Goal: Task Accomplishment & Management: Manage account settings

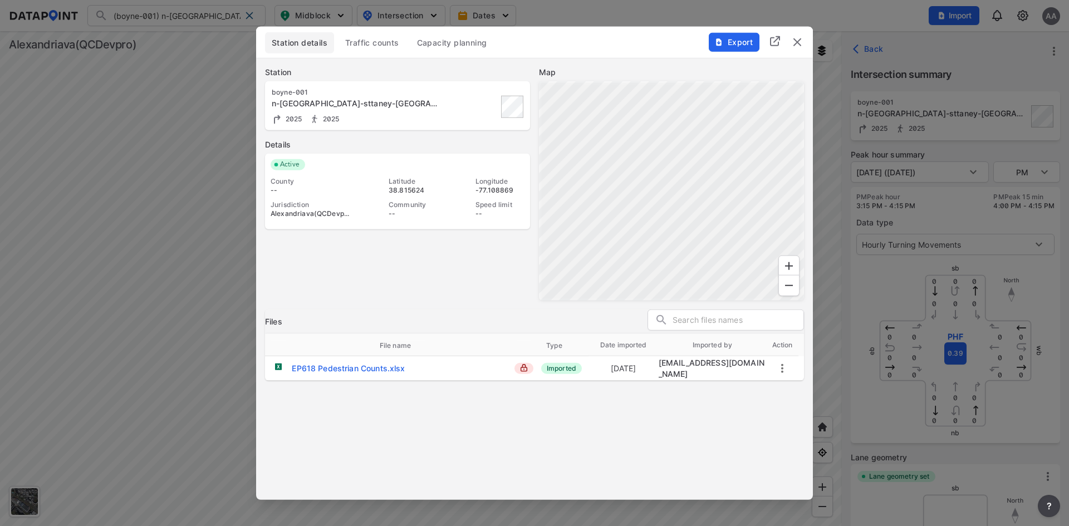
scroll to position [393, 0]
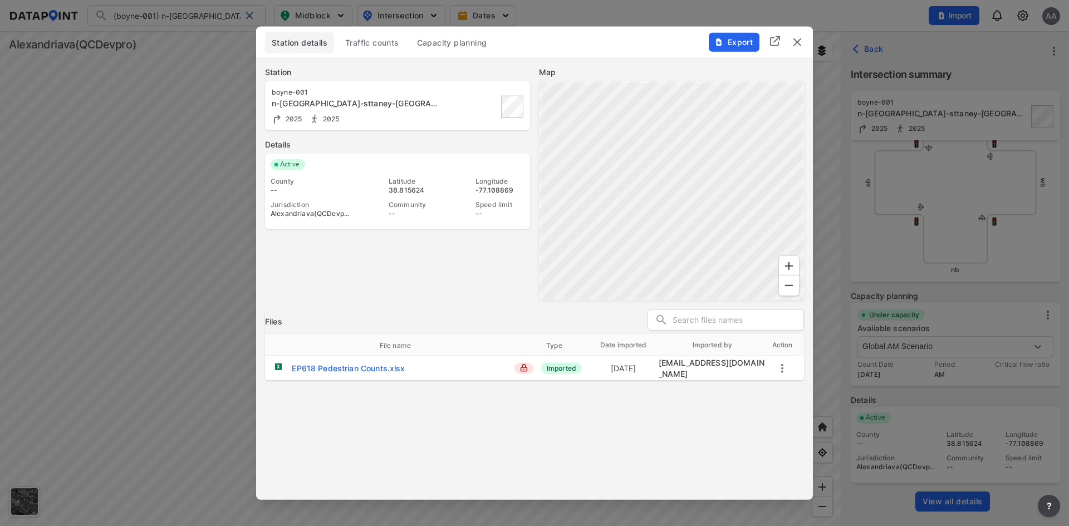
click at [385, 45] on span "Traffic counts" at bounding box center [372, 42] width 54 height 11
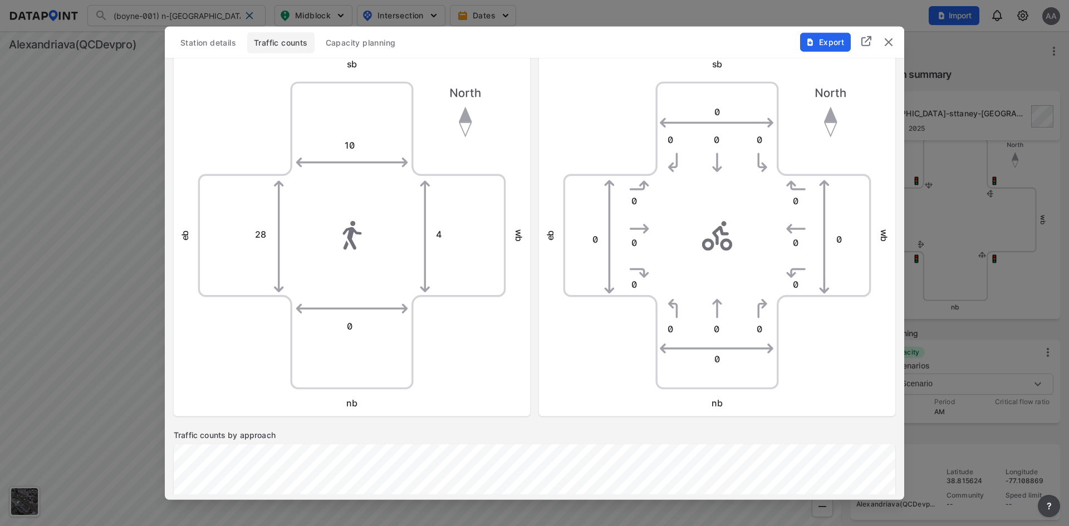
scroll to position [501, 0]
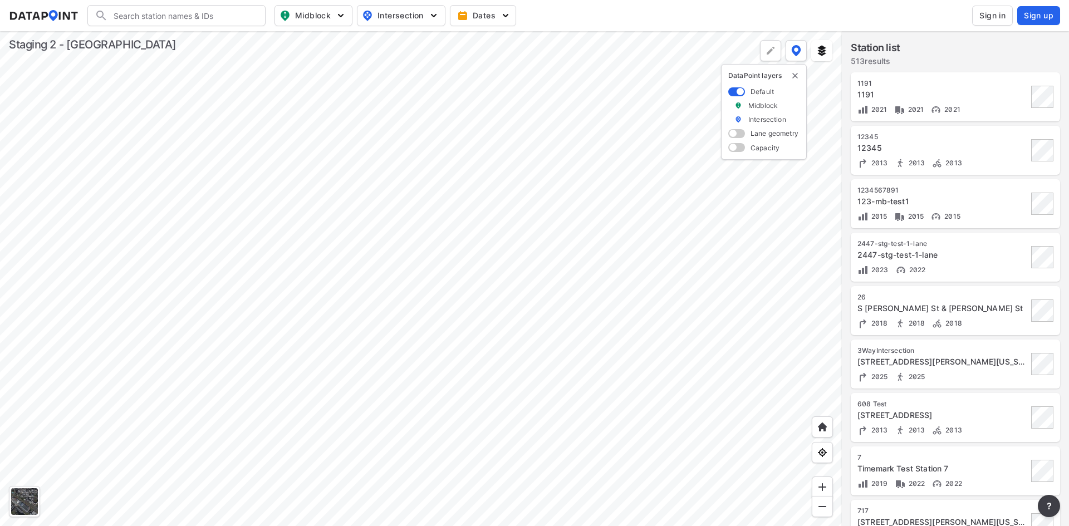
click at [977, 13] on button "Sign in" at bounding box center [993, 16] width 41 height 20
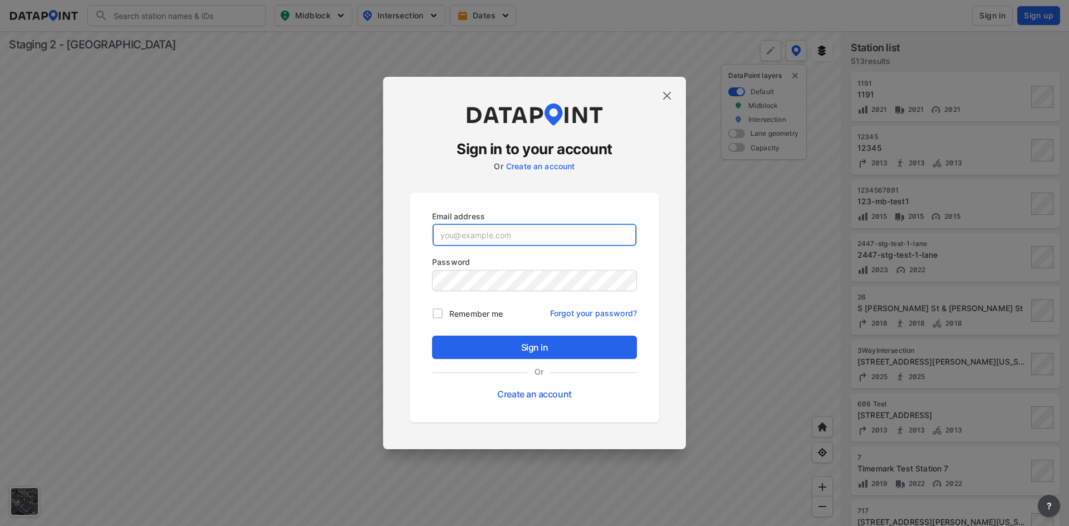
click at [600, 234] on input "email" at bounding box center [535, 235] width 204 height 22
paste input "stg2_adm@yopmail.com"
type input "stg2_adm@yopmail.com"
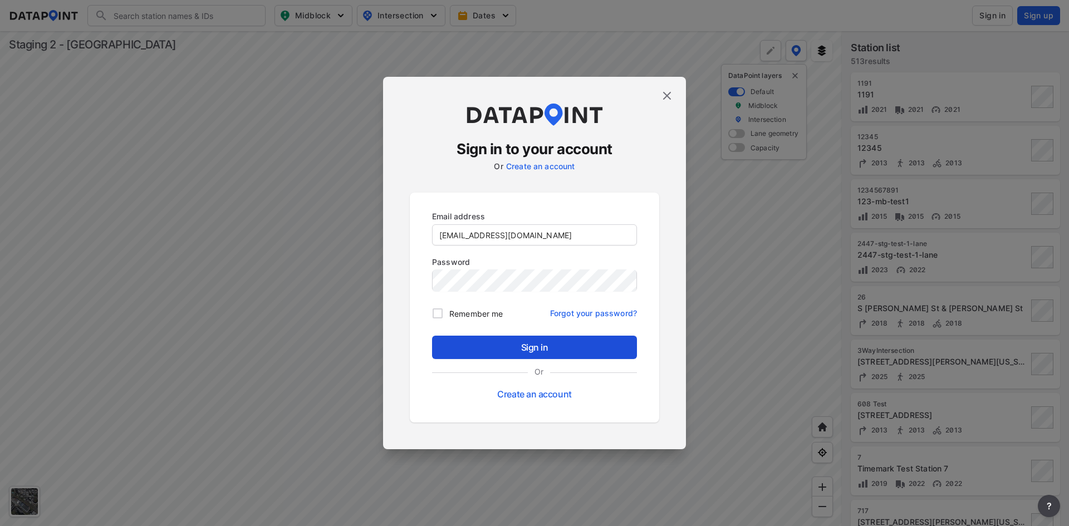
click at [532, 345] on span "Sign in" at bounding box center [534, 347] width 187 height 13
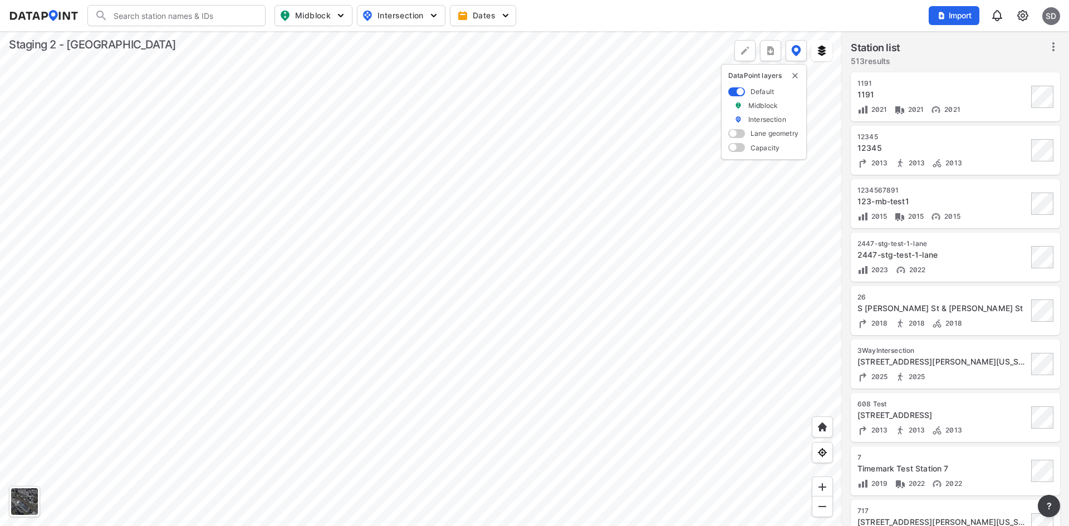
click at [1018, 16] on img at bounding box center [1023, 15] width 13 height 13
click at [969, 44] on link "Data management" at bounding box center [975, 42] width 96 height 11
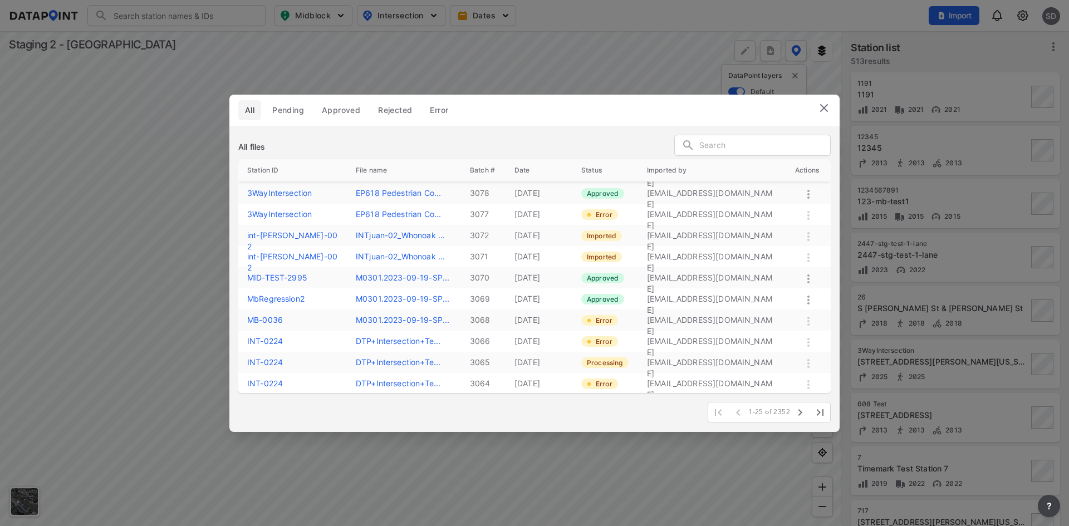
scroll to position [317, 0]
click at [823, 111] on img at bounding box center [824, 107] width 13 height 13
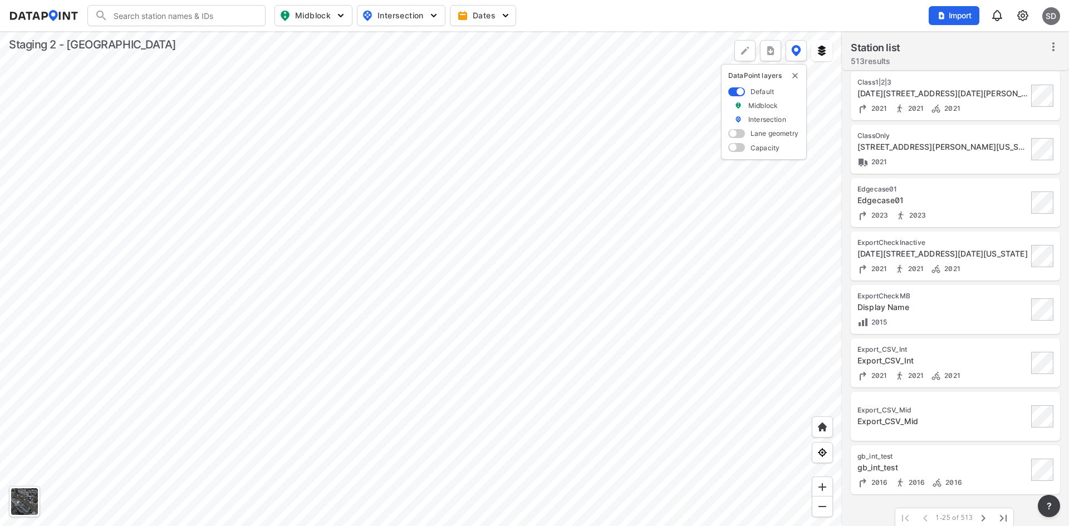
scroll to position [921, 0]
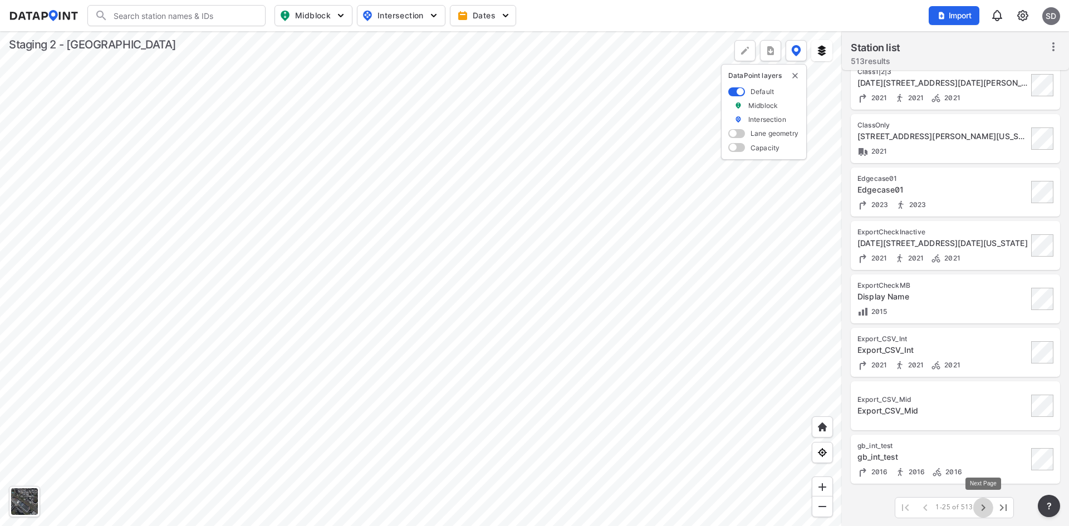
click at [985, 507] on icon "button" at bounding box center [983, 508] width 4 height 7
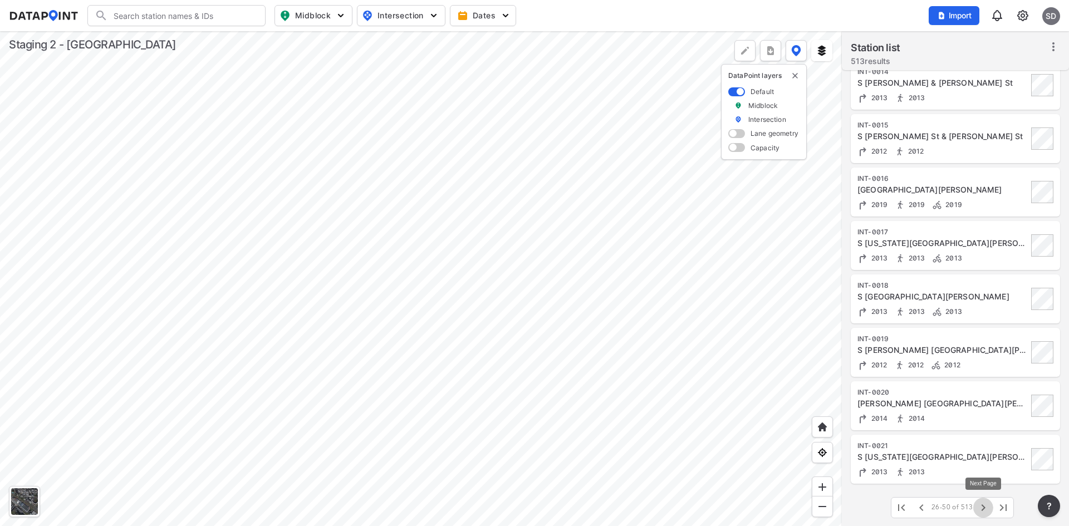
click at [985, 509] on icon "button" at bounding box center [983, 507] width 13 height 13
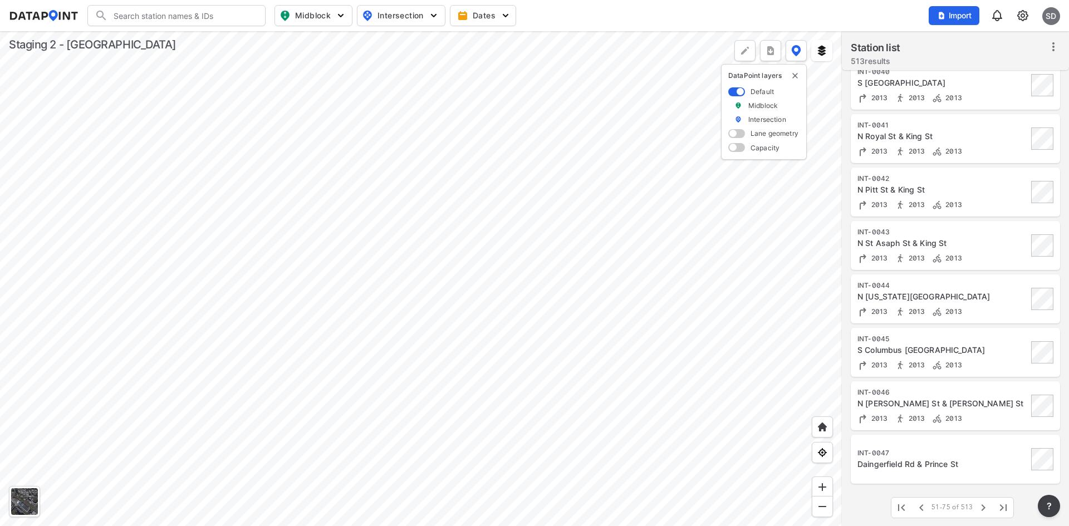
click at [1028, 17] on img at bounding box center [1023, 15] width 13 height 13
click at [972, 79] on link "Station management" at bounding box center [975, 82] width 96 height 11
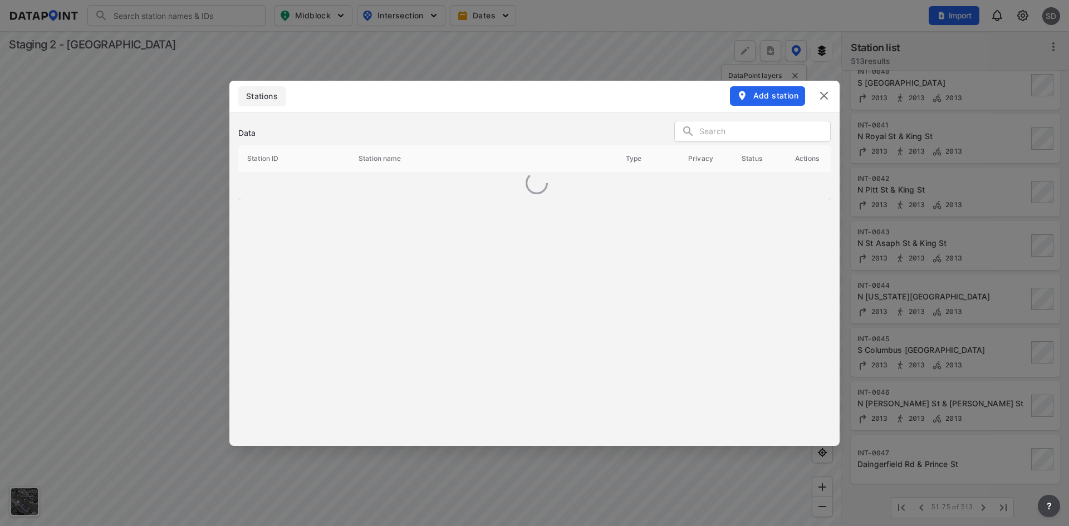
click at [706, 134] on input "text" at bounding box center [765, 132] width 131 height 17
type input "0047"
click at [260, 180] on link "INT-0047" at bounding box center [265, 181] width 36 height 9
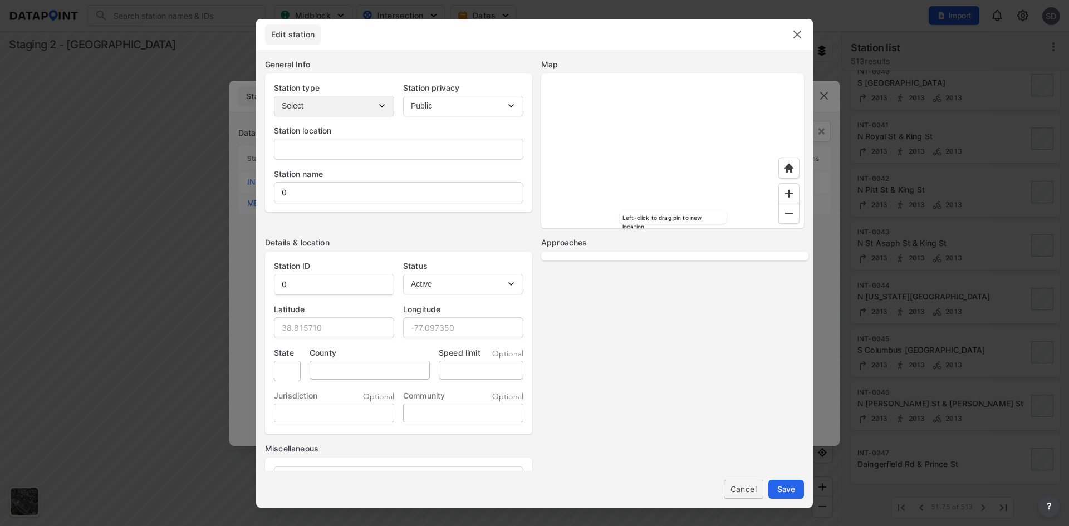
type input "22314, Alexandria, Virginia"
type input "Daingerfield Rd & Prince St"
type input "INT-0047"
type input "38.805386"
type input "-77.058710"
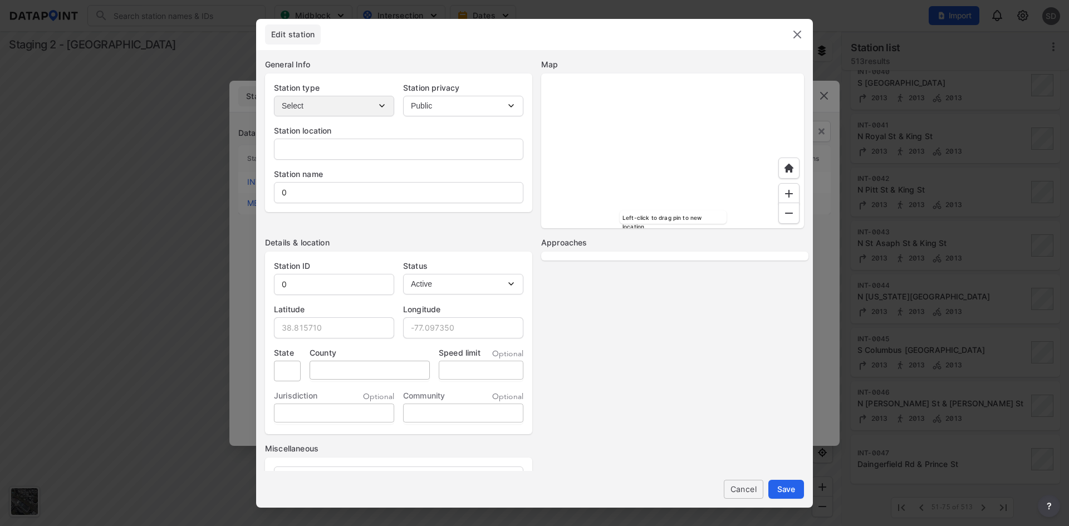
type input "VA"
type input "City of Alexandria"
select select "2"
select select "WB"
select select "SB"
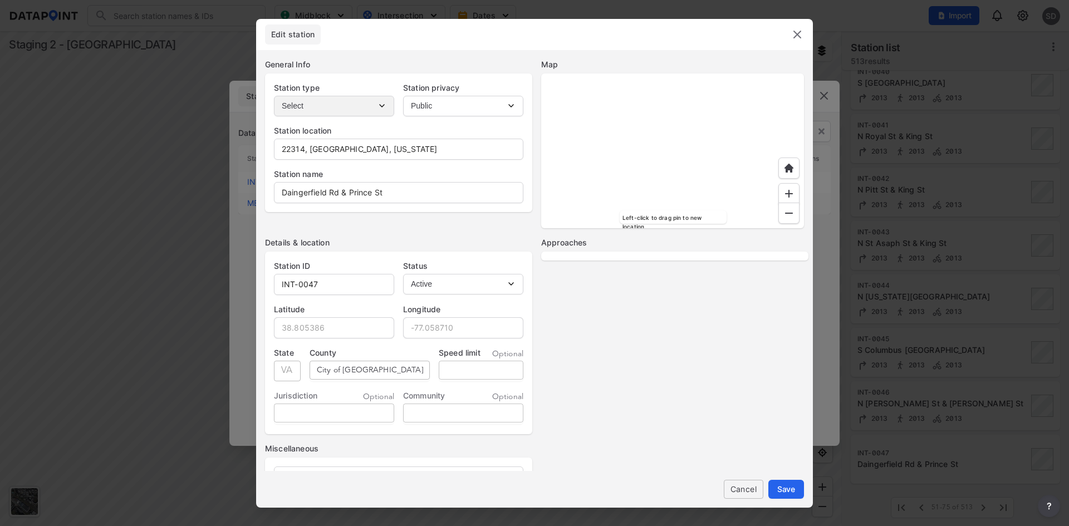
select select "NB"
select select "EB"
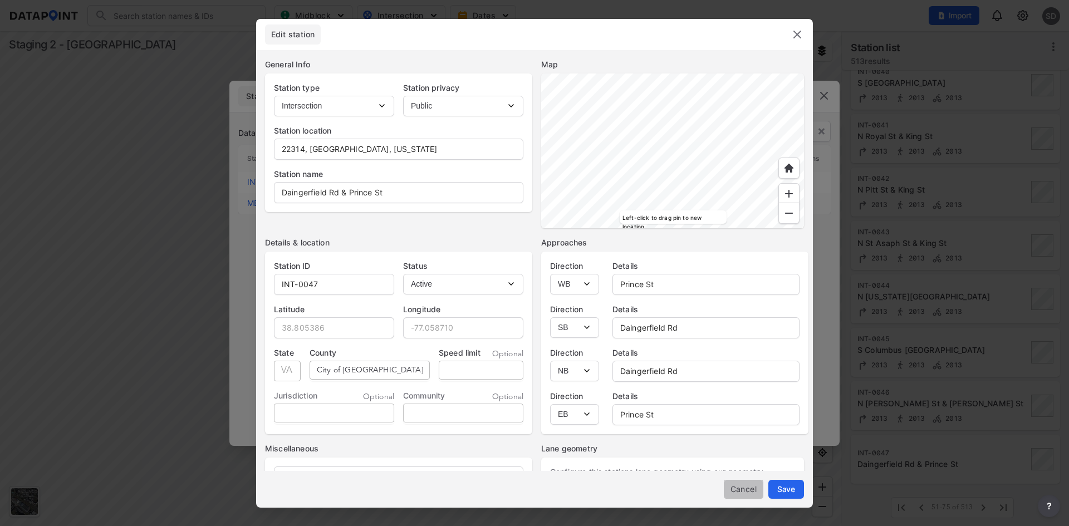
click at [753, 486] on span "Cancel" at bounding box center [744, 489] width 22 height 12
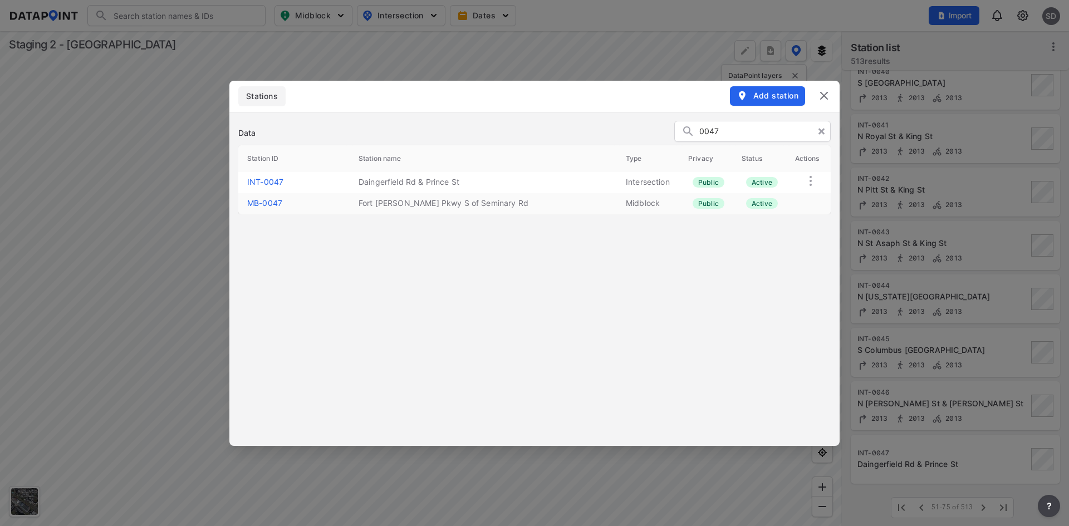
click at [829, 99] on img at bounding box center [824, 95] width 13 height 13
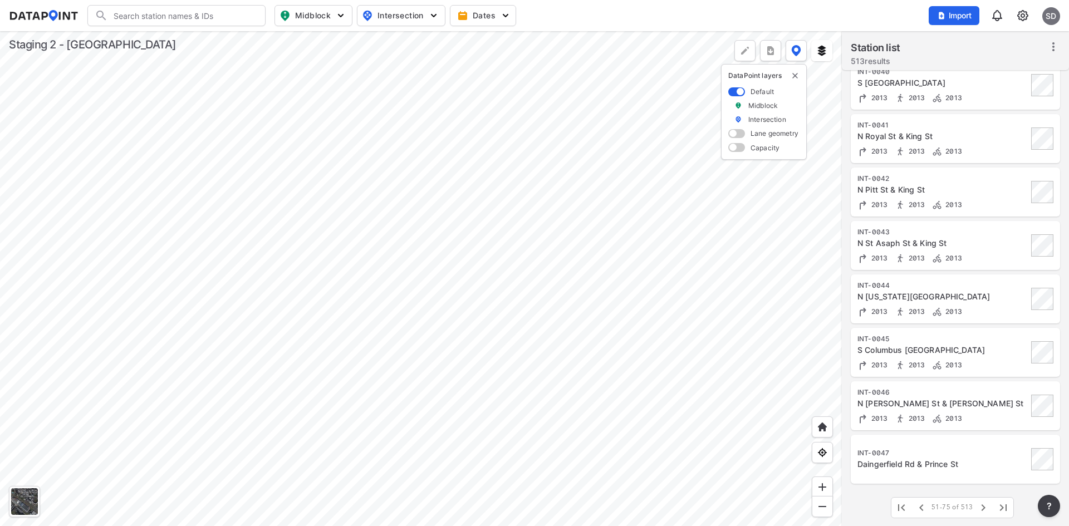
click at [939, 462] on div "Daingerfield Rd & Prince St" at bounding box center [943, 464] width 170 height 11
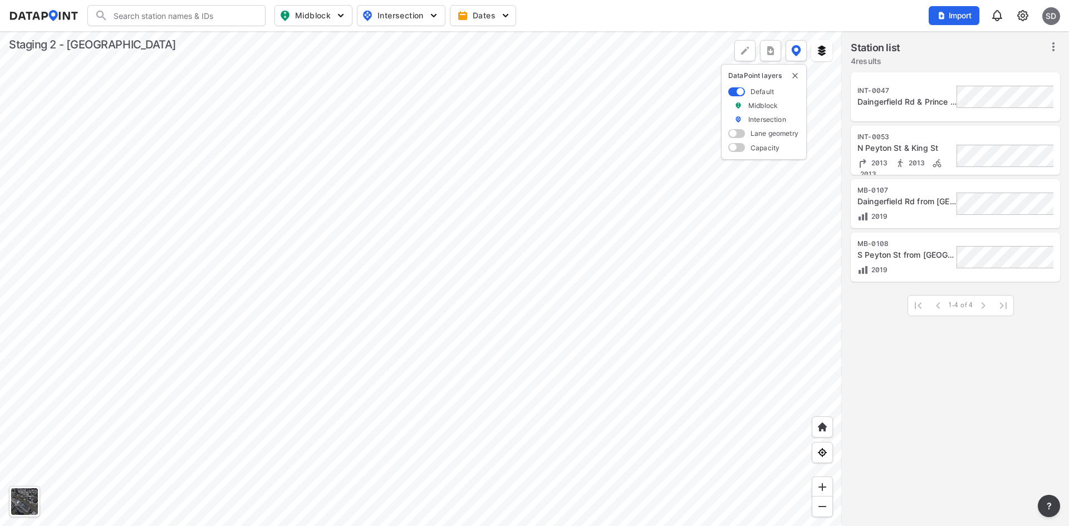
scroll to position [0, 0]
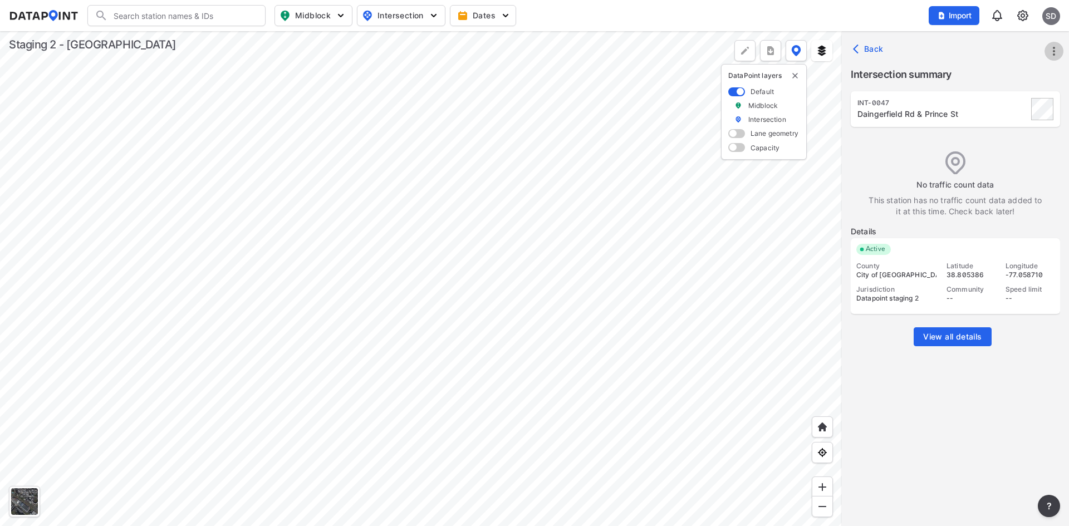
click at [1057, 51] on icon "more" at bounding box center [1054, 51] width 13 height 13
click at [989, 75] on link "Import" at bounding box center [983, 76] width 42 height 11
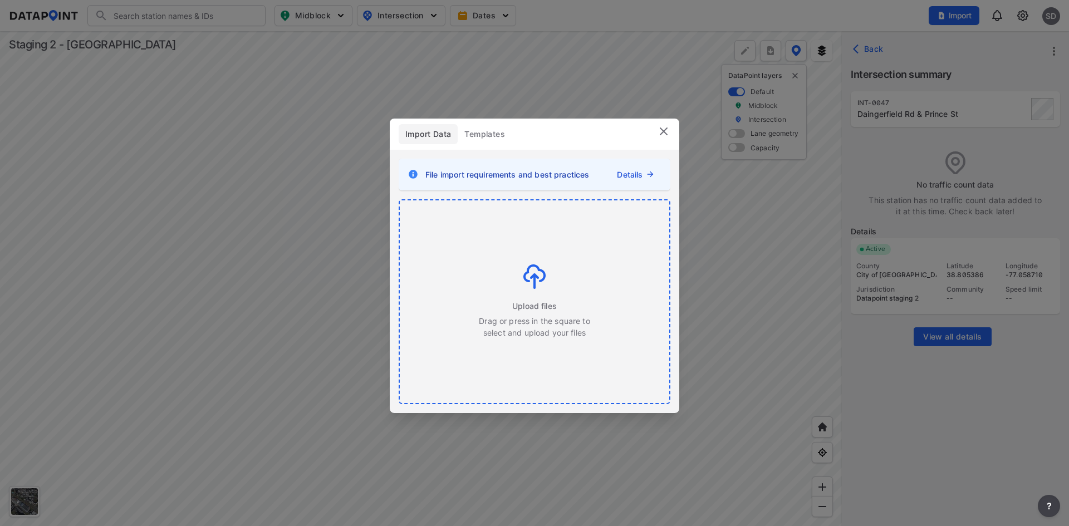
click at [535, 275] on img at bounding box center [535, 277] width 22 height 25
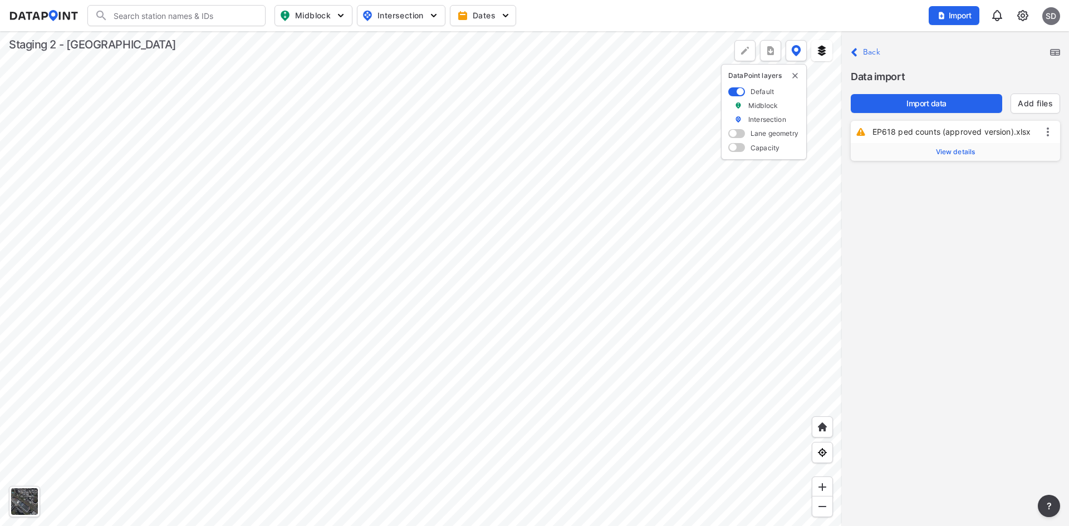
click at [967, 149] on span "View details" at bounding box center [956, 152] width 40 height 9
click at [902, 178] on label "Station ID" at bounding box center [891, 181] width 48 height 9
click at [957, 179] on input "EP618" at bounding box center [987, 181] width 115 height 18
click at [947, 209] on span ") Daingerfield Rd & Prince St" at bounding box center [934, 203] width 106 height 9
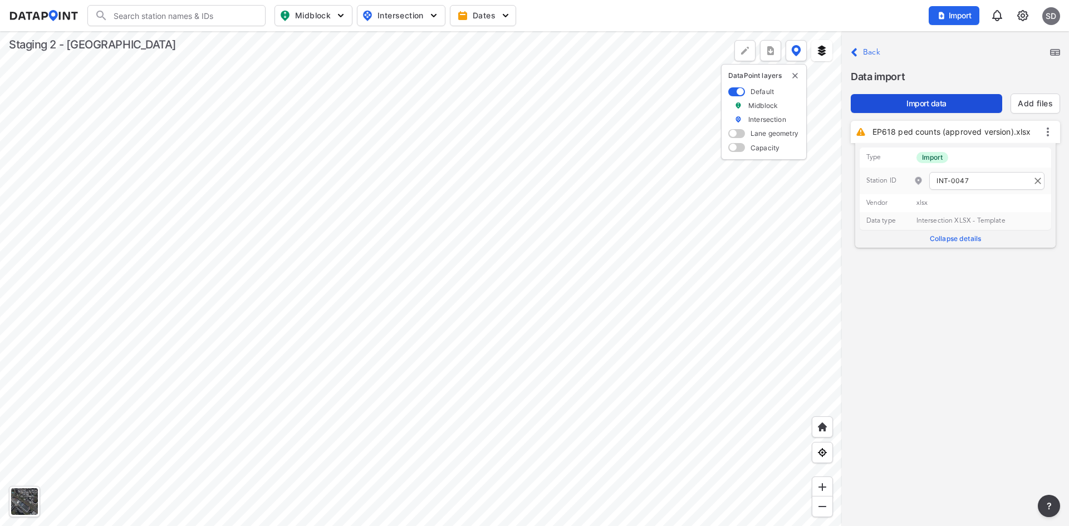
type input "INT-0047"
click at [937, 99] on span "Import data" at bounding box center [927, 103] width 134 height 11
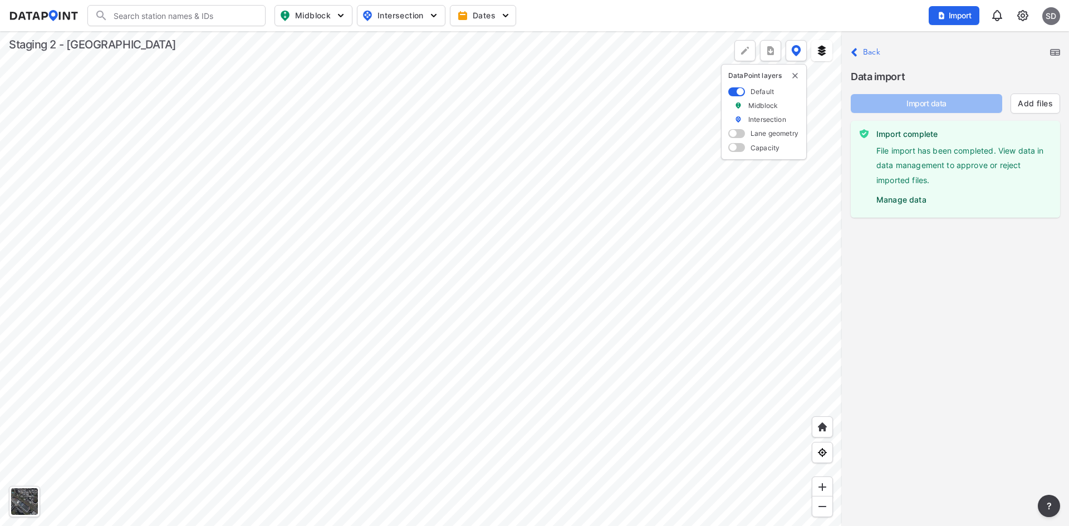
click at [909, 198] on label "Manage data" at bounding box center [964, 197] width 175 height 17
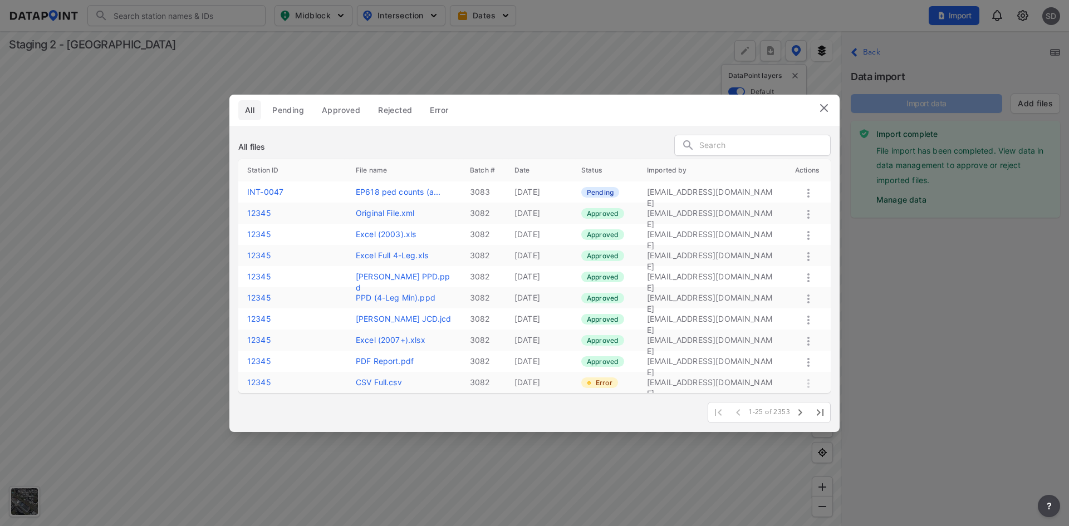
click at [809, 190] on icon at bounding box center [809, 193] width 2 height 9
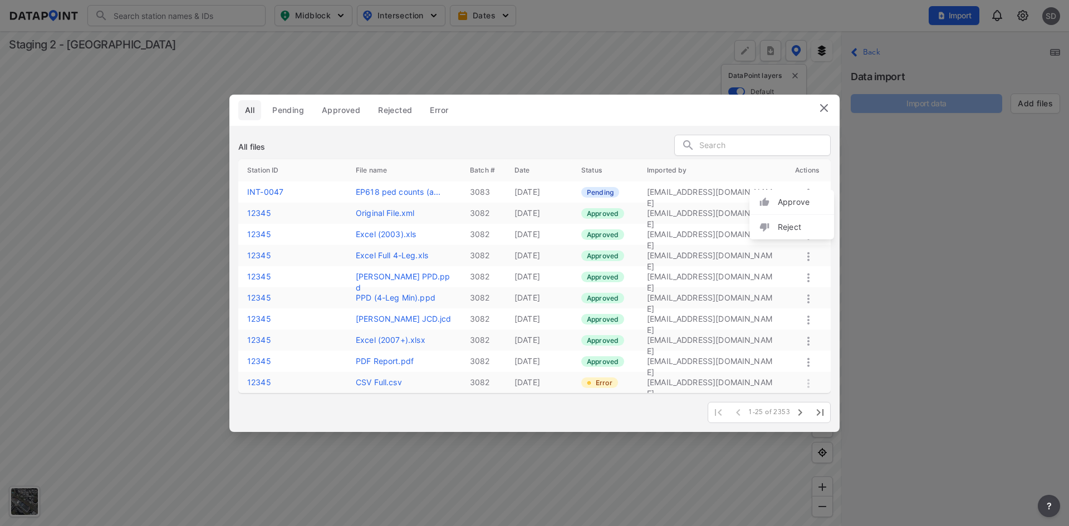
click at [799, 203] on label "Approve" at bounding box center [794, 202] width 32 height 11
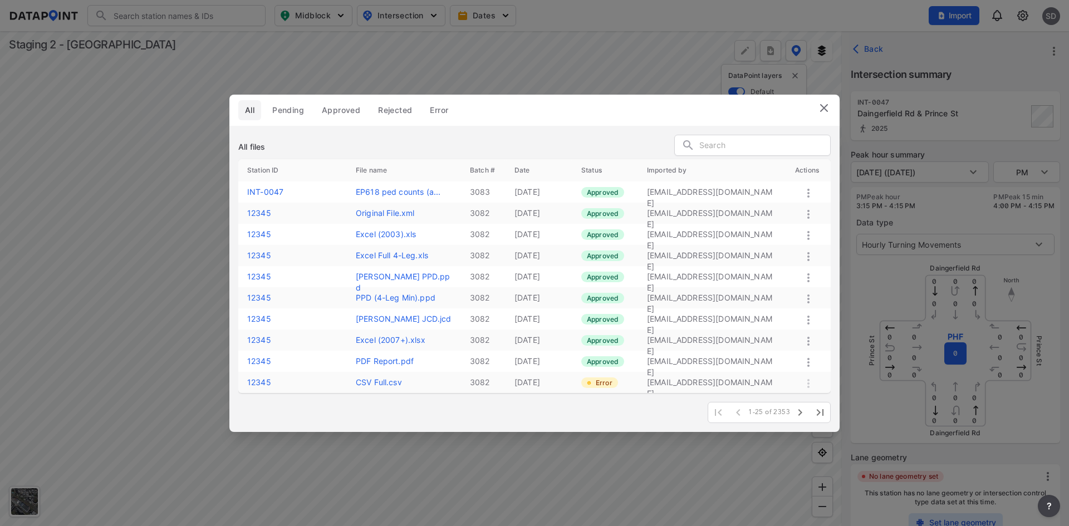
click at [824, 108] on img at bounding box center [824, 107] width 13 height 13
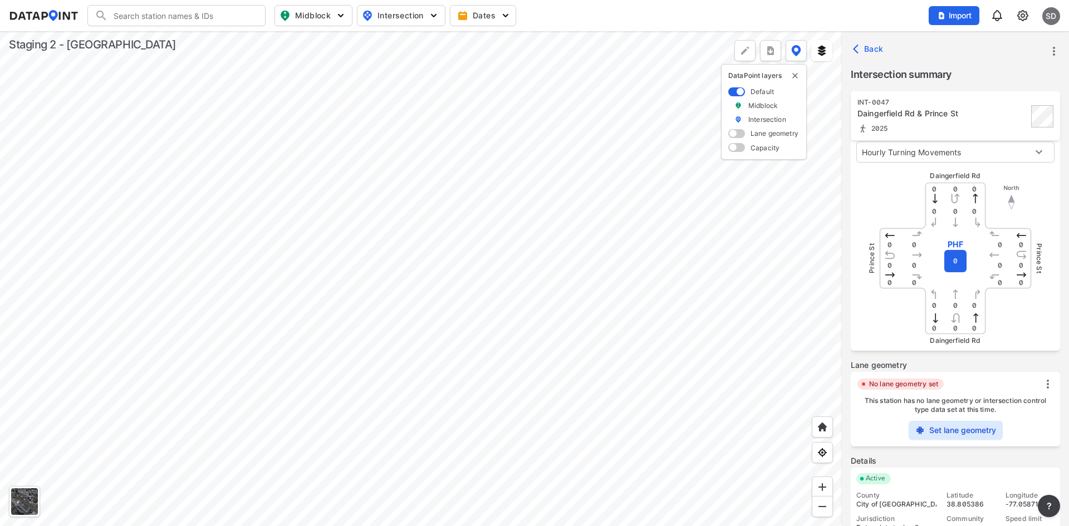
scroll to position [153, 0]
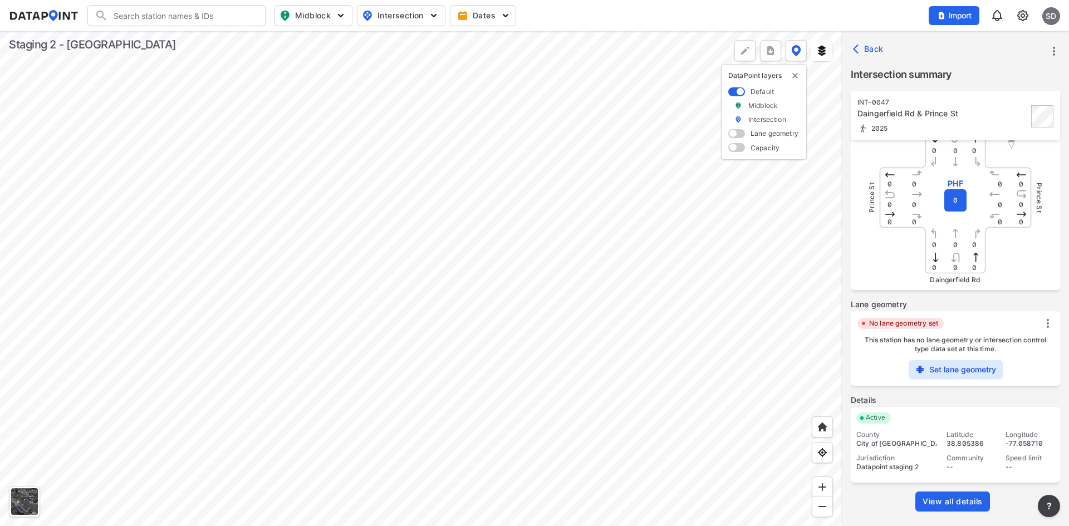
click at [985, 497] on link "View all details" at bounding box center [953, 502] width 75 height 20
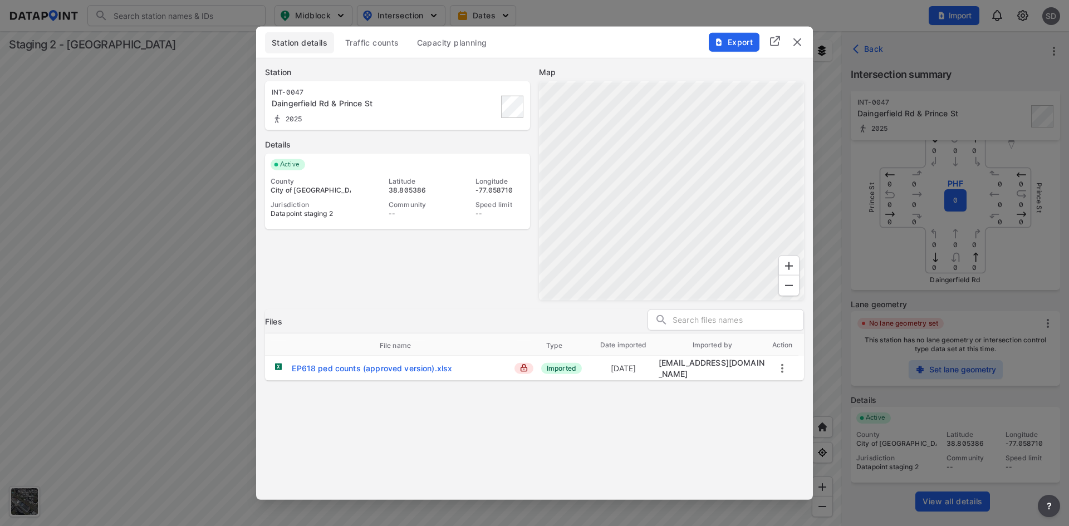
click at [372, 43] on span "Traffic counts" at bounding box center [372, 42] width 54 height 11
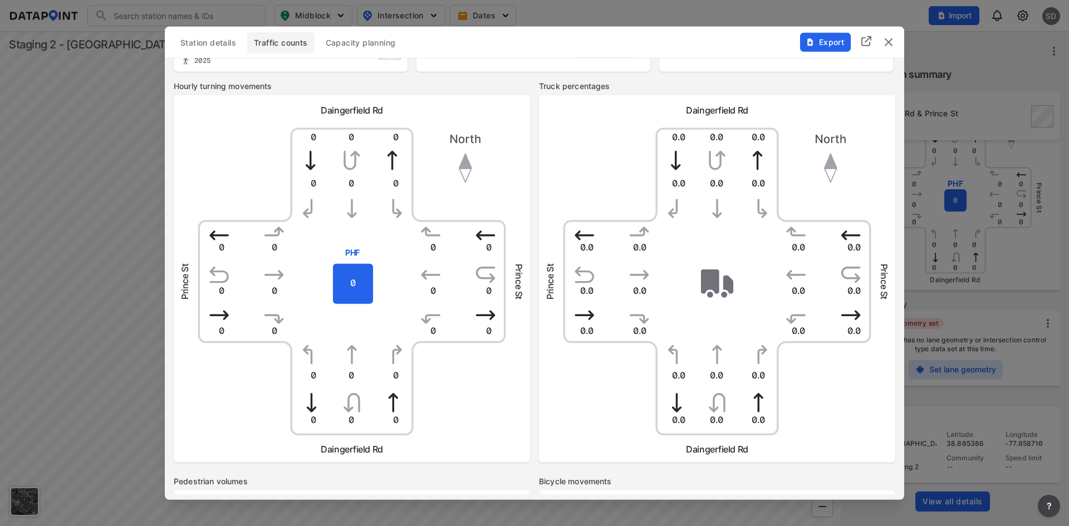
scroll to position [19, 0]
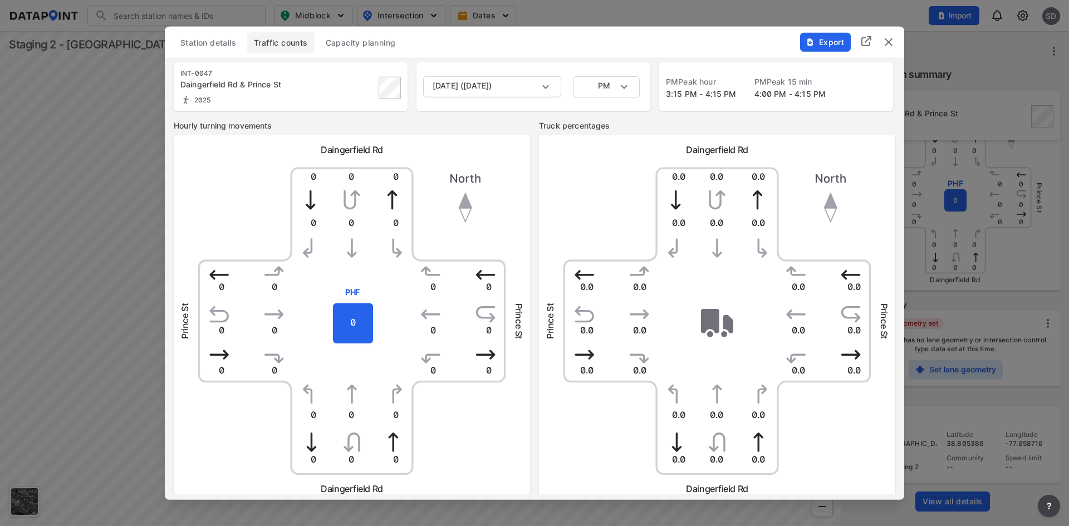
click at [637, 43] on div "Station details Traffic counts Capacity planning" at bounding box center [535, 42] width 722 height 21
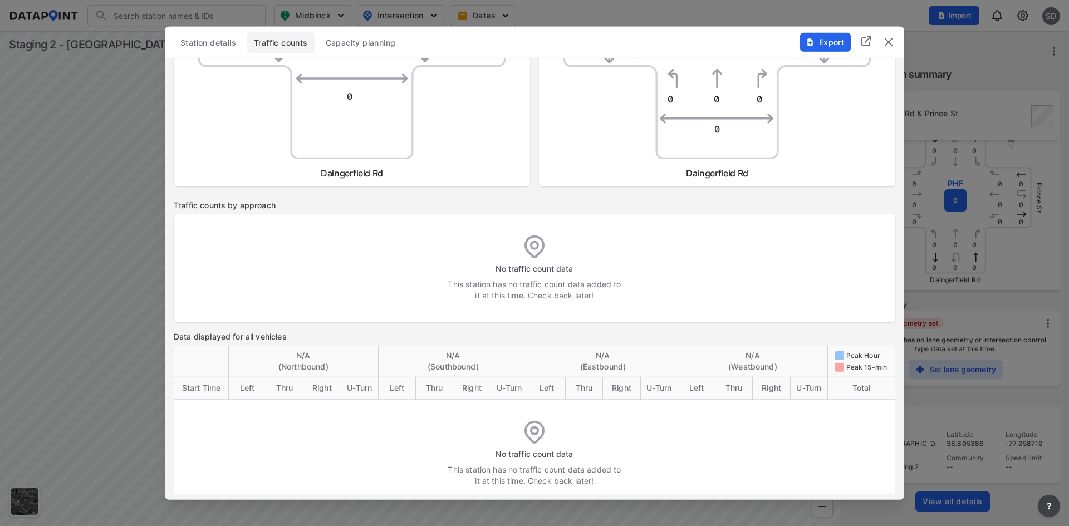
scroll to position [743, 0]
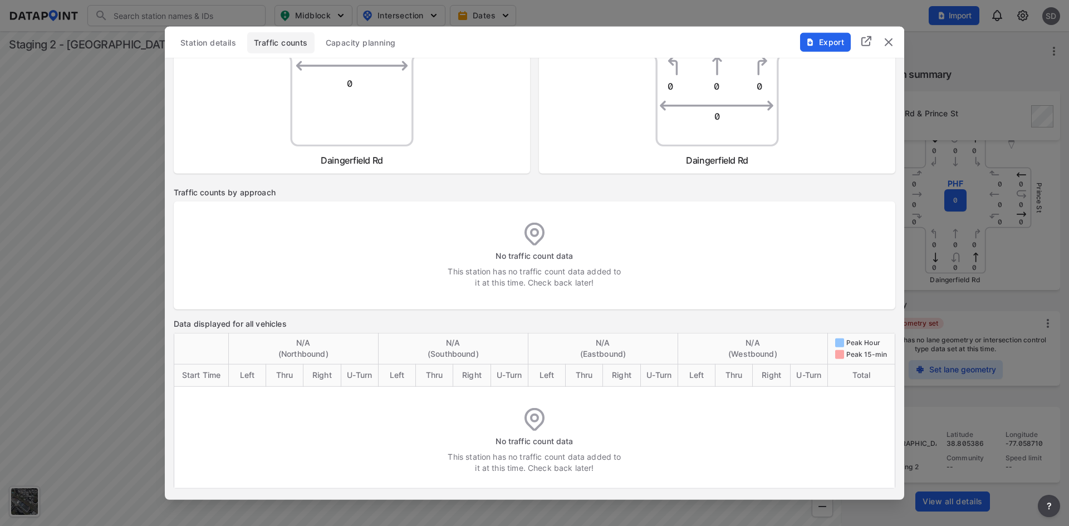
click at [224, 410] on div "No traffic count data This station has no traffic count data added to it at thi…" at bounding box center [535, 438] width 649 height 69
drag, startPoint x: 197, startPoint y: 395, endPoint x: 638, endPoint y: 444, distance: 444.4
click at [638, 444] on td "No traffic count data This station has no traffic count data added to it at thi…" at bounding box center [534, 438] width 721 height 102
click at [646, 452] on div "No traffic count data This station has no traffic count data added to it at thi…" at bounding box center [535, 438] width 649 height 69
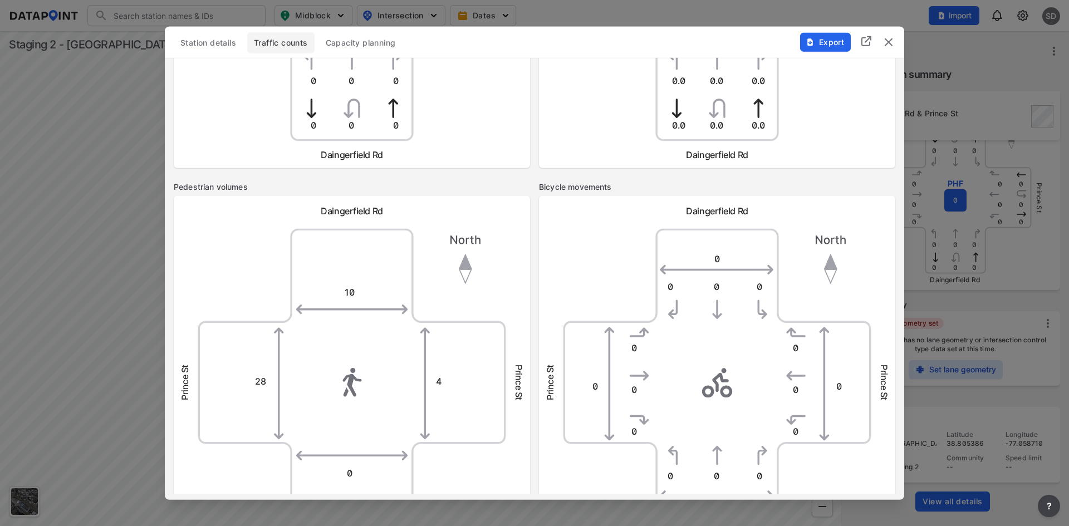
scroll to position [0, 0]
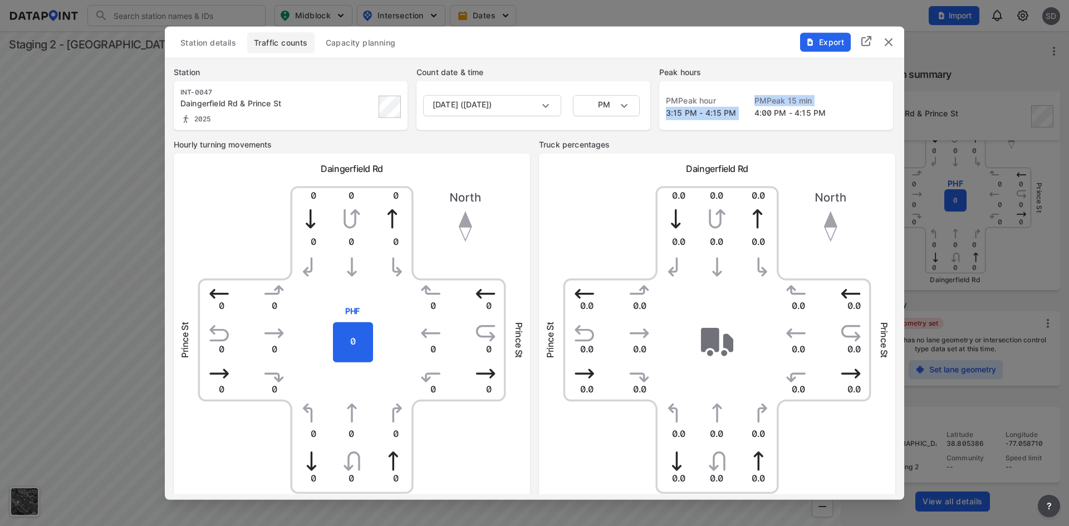
drag, startPoint x: 737, startPoint y: 113, endPoint x: 662, endPoint y: 118, distance: 75.4
click at [662, 118] on div "PM Peak hour 3:15 PM - 4:15 PM PM Peak 15 min 4:00 PM - 4:15 PM" at bounding box center [776, 105] width 234 height 49
click at [696, 120] on div "PM Peak hour 3:15 PM - 4:15 PM" at bounding box center [701, 107] width 71 height 25
click at [751, 50] on div "Station details Traffic counts Capacity planning" at bounding box center [535, 42] width 722 height 21
click at [891, 41] on img "delete" at bounding box center [888, 41] width 13 height 13
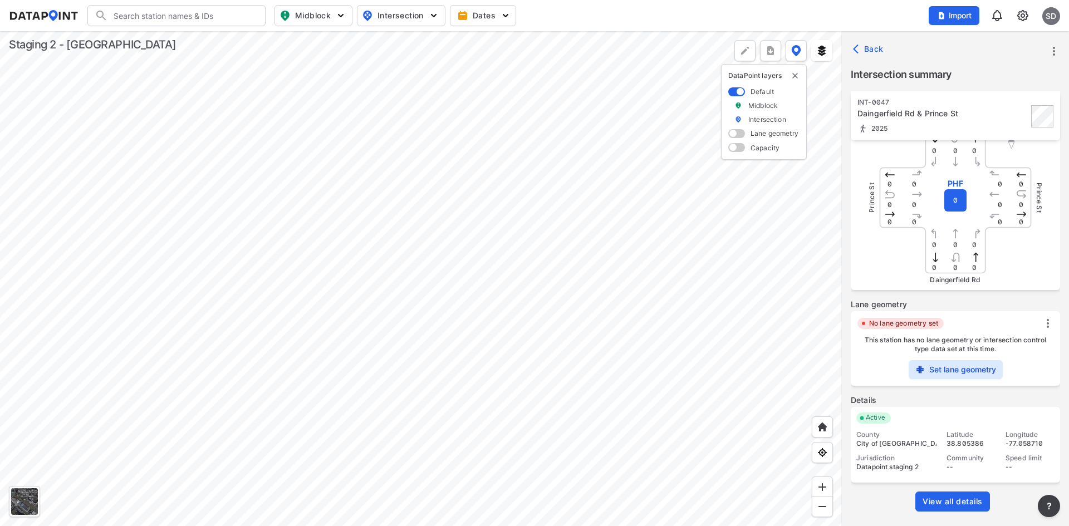
click at [970, 508] on link "View all details" at bounding box center [953, 502] width 75 height 20
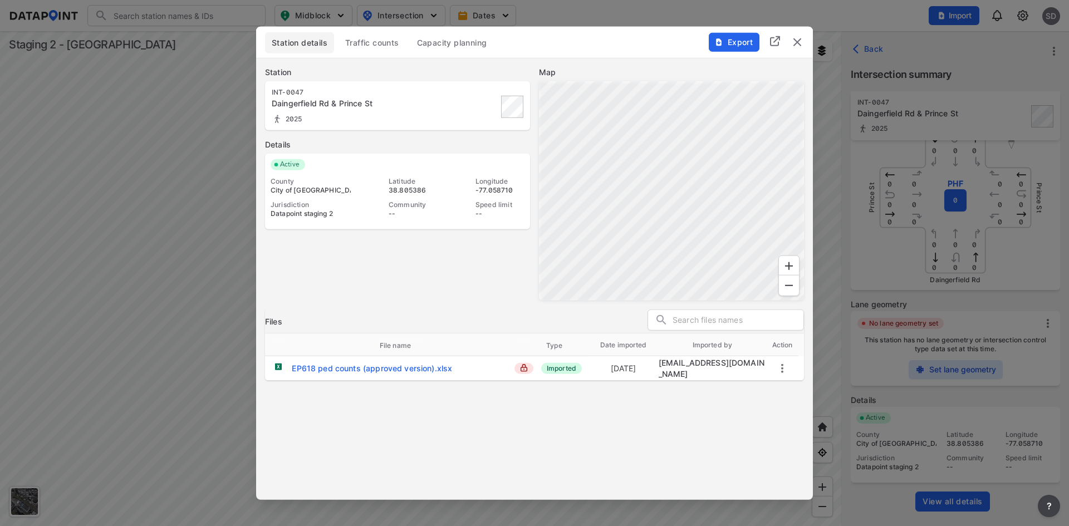
click at [385, 46] on span "Traffic counts" at bounding box center [372, 42] width 54 height 11
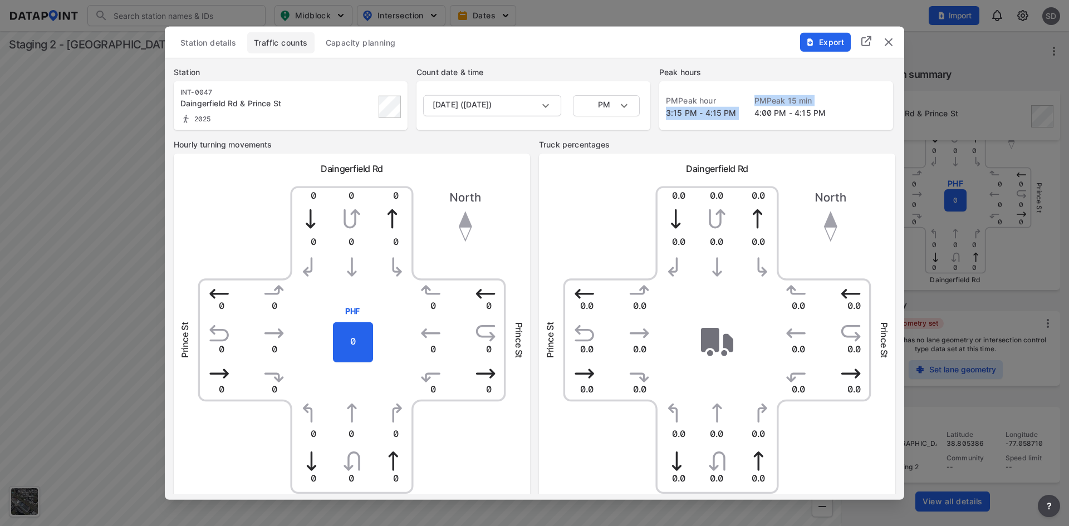
drag, startPoint x: 735, startPoint y: 115, endPoint x: 666, endPoint y: 116, distance: 69.1
click at [666, 116] on div "PM Peak hour 3:15 PM - 4:15 PM PM Peak 15 min 4:00 PM - 4:15 PM" at bounding box center [776, 107] width 221 height 25
click at [666, 116] on span "3:15 PM - 4:15 PM" at bounding box center [701, 111] width 71 height 9
click at [539, 110] on body "Search Please enter a search term. Midblock Intersection Dates Import sD Import…" at bounding box center [534, 263] width 1069 height 526
click at [607, 150] on div at bounding box center [534, 263] width 1069 height 526
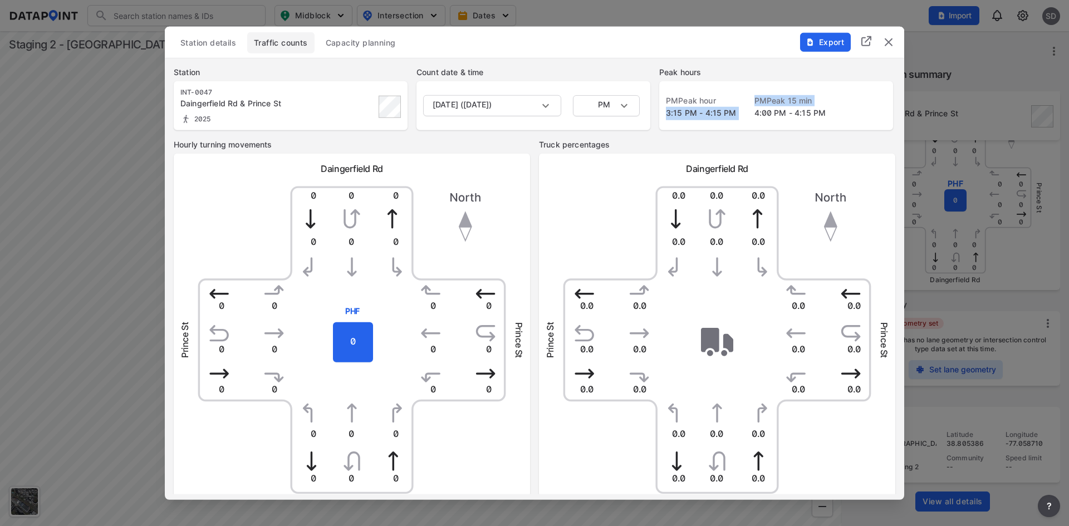
drag, startPoint x: 740, startPoint y: 114, endPoint x: 659, endPoint y: 120, distance: 81.5
click at [659, 120] on div "Station INT-0047 Daingerfield Rd & Prince St 2025 Count date & time April 25, 2…" at bounding box center [535, 97] width 740 height 81
click at [655, 145] on label "Truck percentages" at bounding box center [717, 144] width 356 height 11
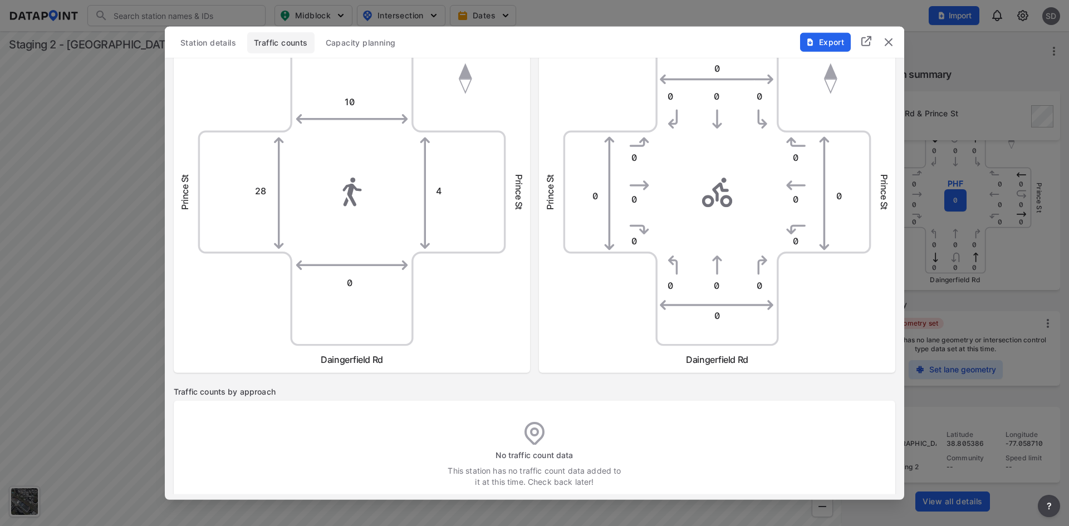
scroll to position [743, 0]
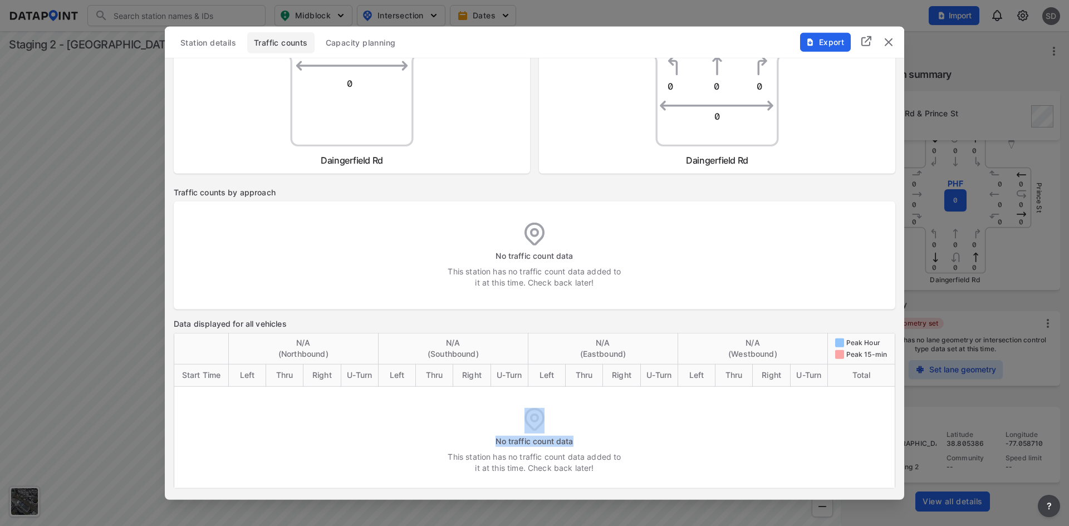
drag, startPoint x: 397, startPoint y: 409, endPoint x: 704, endPoint y: 437, distance: 308.8
click at [704, 437] on div "No traffic count data This station has no traffic count data added to it at thi…" at bounding box center [535, 438] width 649 height 69
click at [457, 423] on div "No traffic count data This station has no traffic count data added to it at thi…" at bounding box center [535, 438] width 649 height 69
